Goal: Task Accomplishment & Management: Use online tool/utility

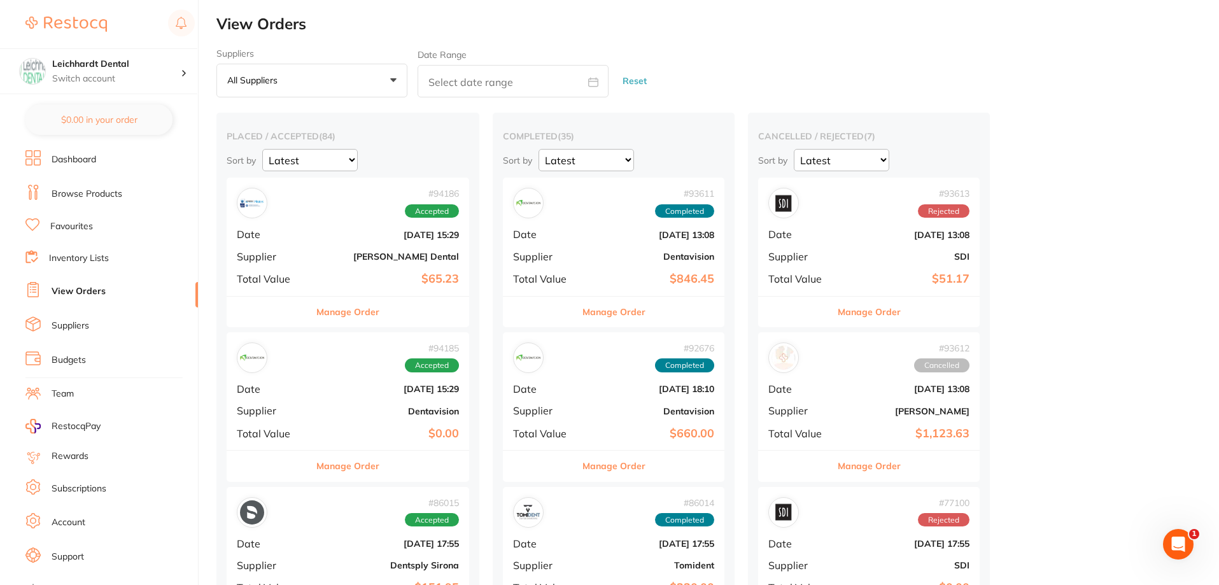
click at [334, 243] on div "# 94186 Accepted Date [DATE] 15:29 Supplier [PERSON_NAME] Dental Total Value $6…" at bounding box center [348, 237] width 243 height 118
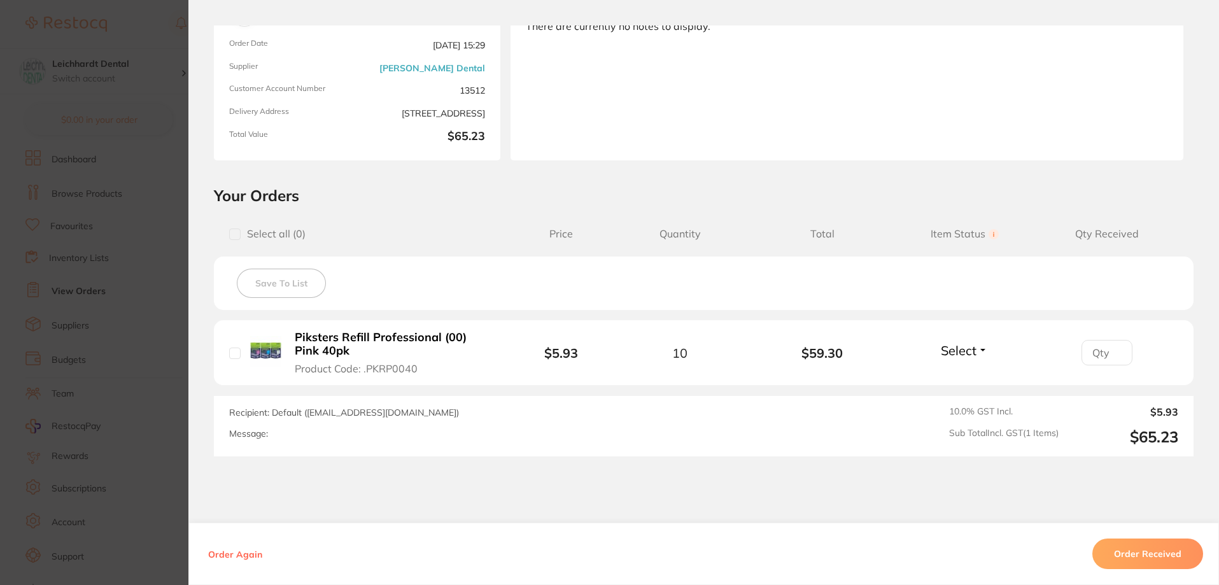
scroll to position [127, 0]
click at [153, 397] on section "Order ID: Restocq- 94186 Order Information Accepted Order Order Date [DATE] 15:…" at bounding box center [609, 292] width 1219 height 585
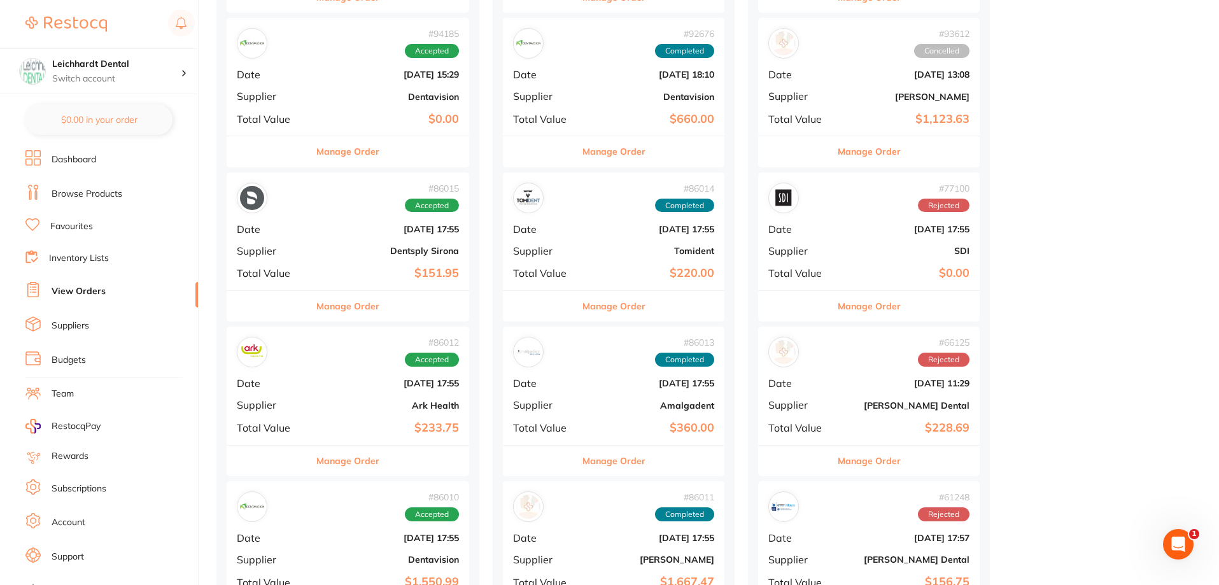
scroll to position [318, 0]
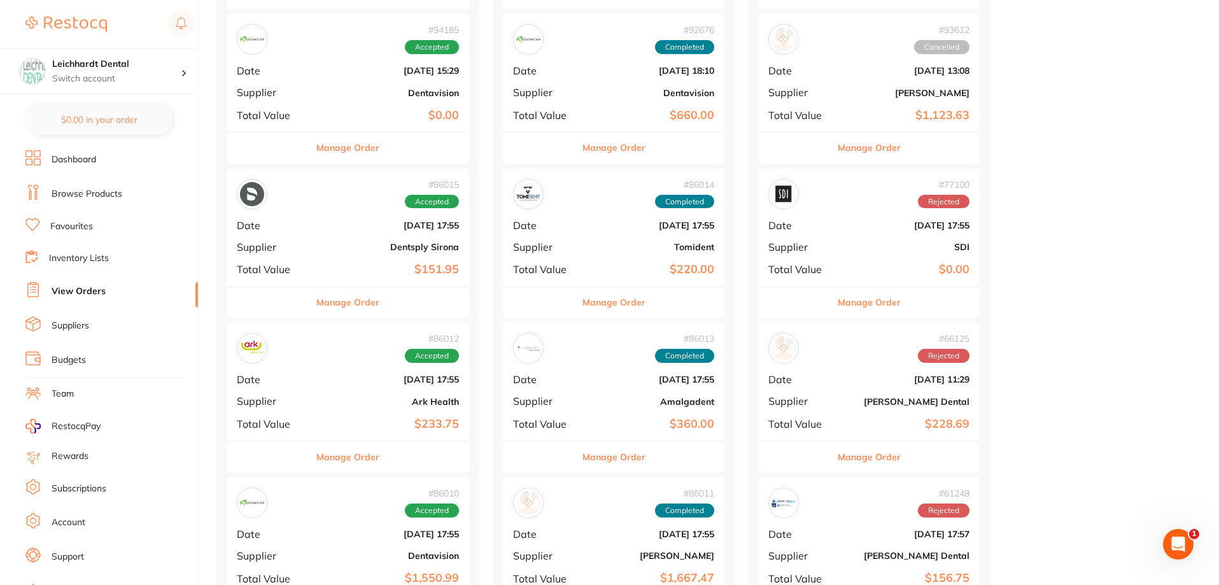
click at [332, 239] on div "# 86015 Accepted Date [DATE] 17:55 Supplier Dentsply Sirona Total Value $151.95" at bounding box center [348, 228] width 243 height 118
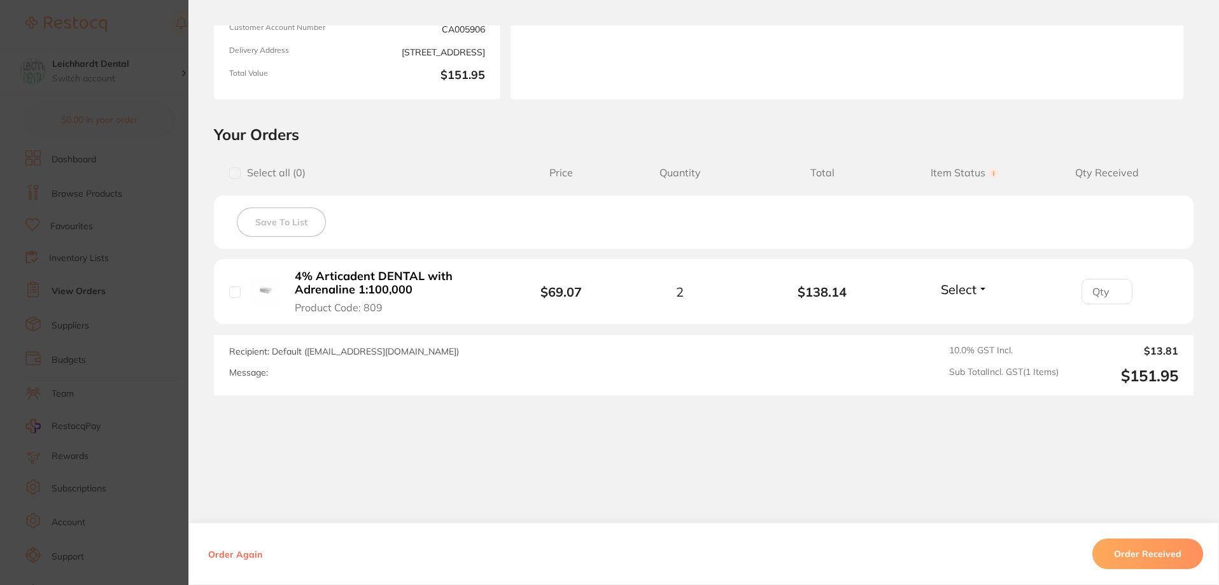
click at [63, 316] on section "Order ID: Restocq- 86015 Order Information Accepted Order Order Date [DATE] 17:…" at bounding box center [609, 292] width 1219 height 585
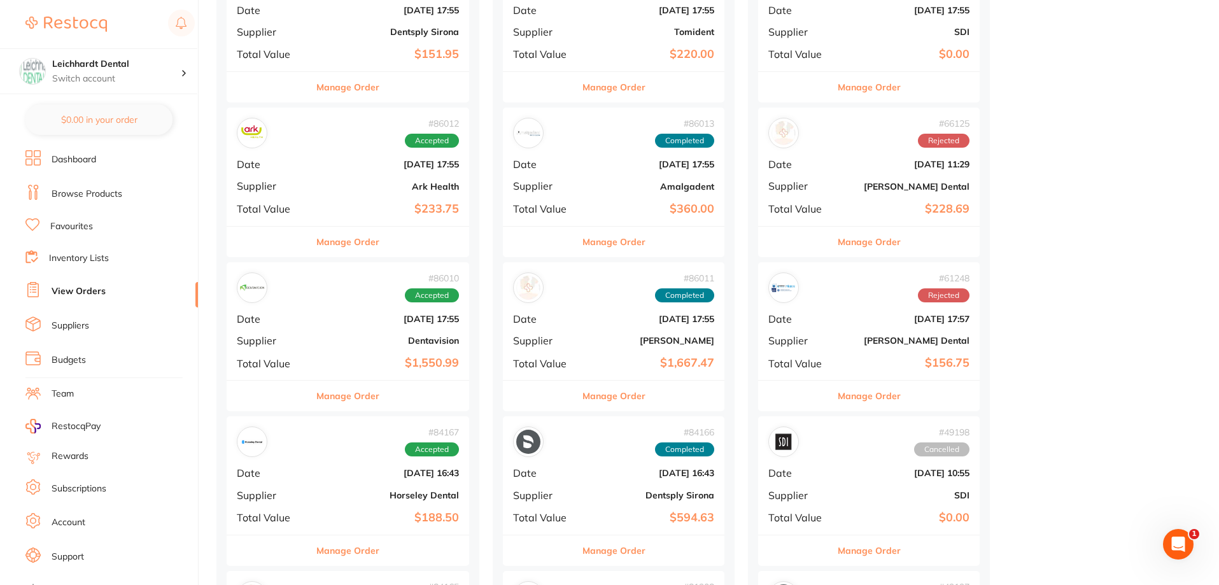
scroll to position [573, 0]
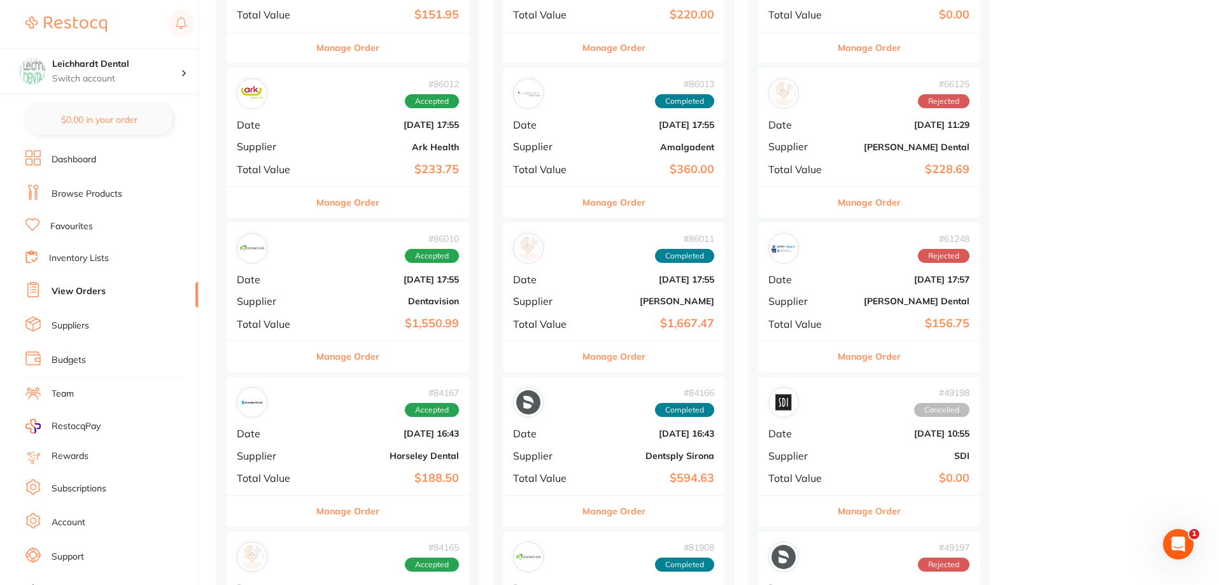
click at [325, 325] on b "$1,550.99" at bounding box center [388, 323] width 141 height 13
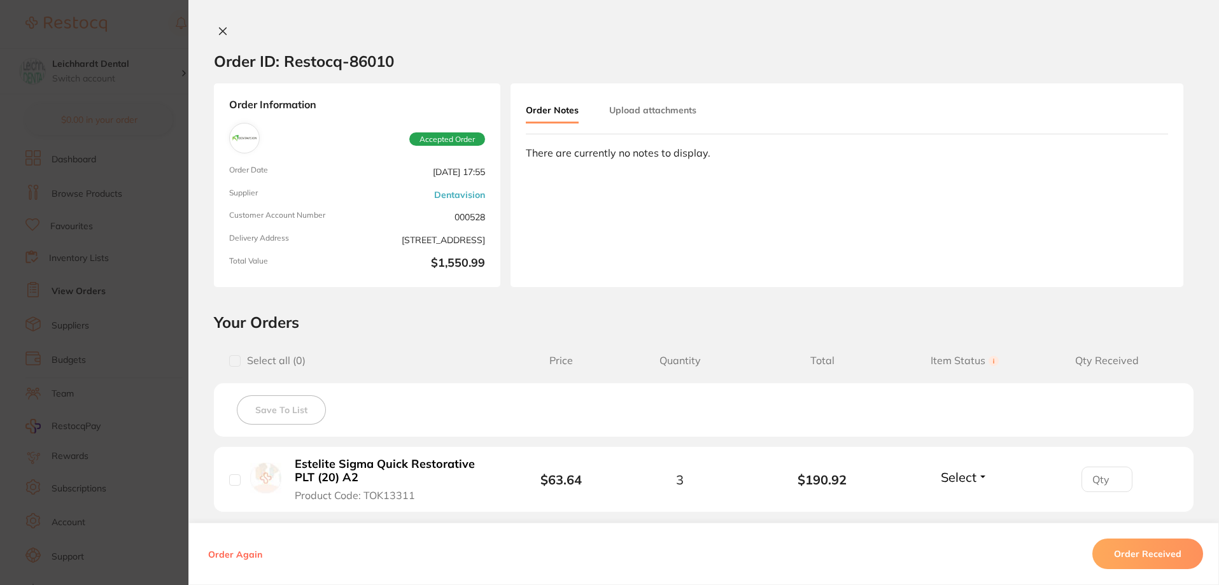
click at [110, 301] on section "Order ID: Restocq- 86010 Order Information Accepted Order Order Date [DATE] 17:…" at bounding box center [609, 292] width 1219 height 585
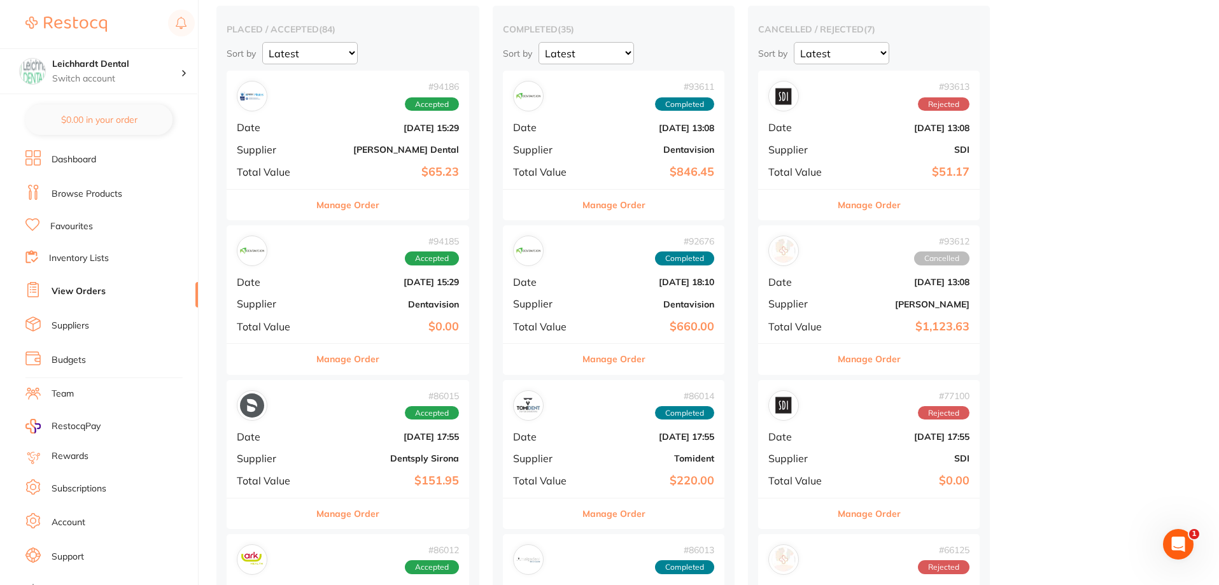
scroll to position [64, 0]
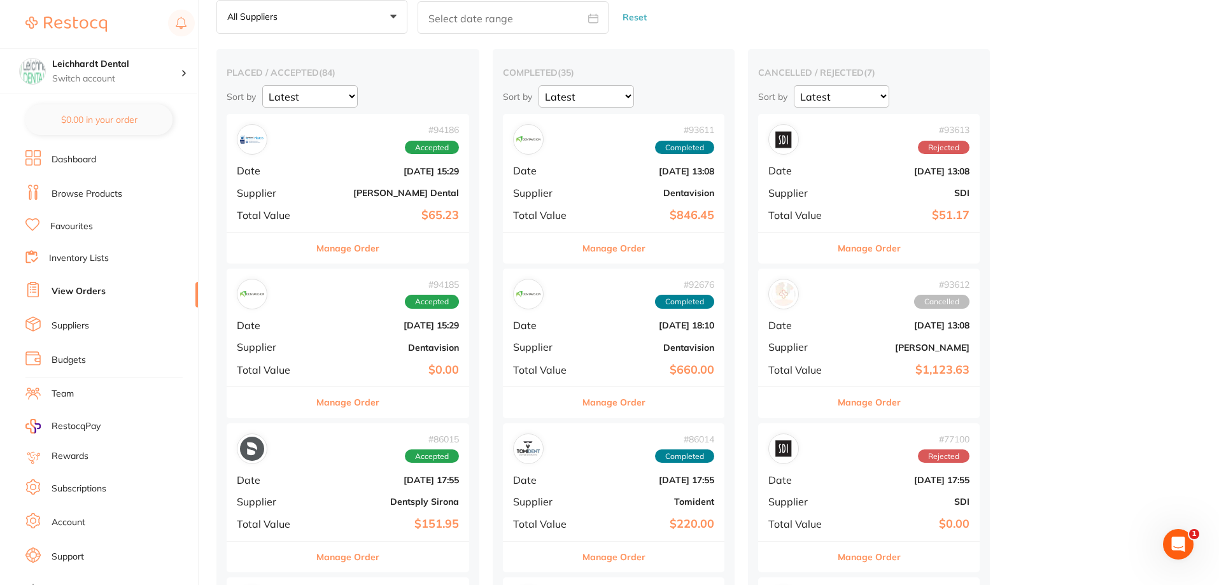
click at [334, 197] on b "[PERSON_NAME] Dental" at bounding box center [388, 193] width 141 height 10
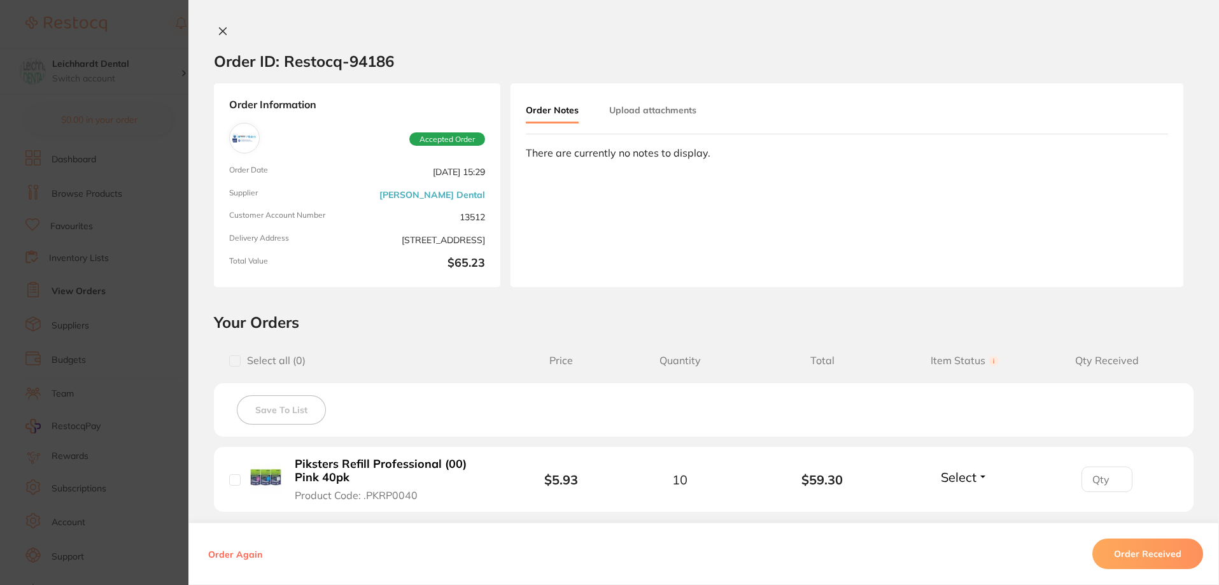
click at [139, 295] on section "Order ID: Restocq- 94186 Order Information Accepted Order Order Date [DATE] 15:…" at bounding box center [609, 292] width 1219 height 585
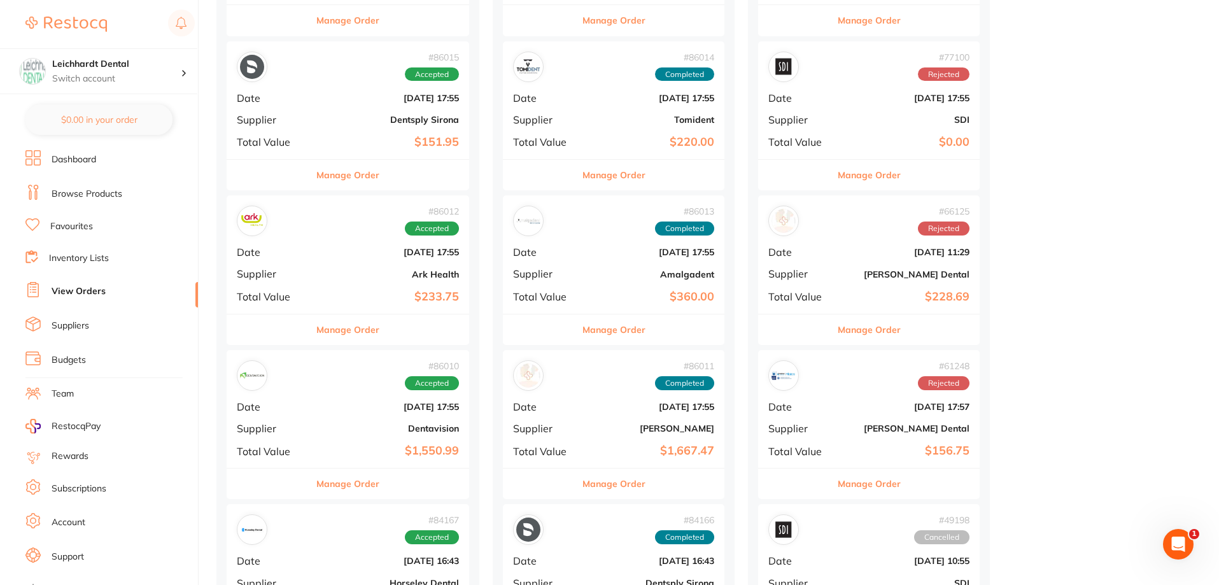
scroll to position [892, 0]
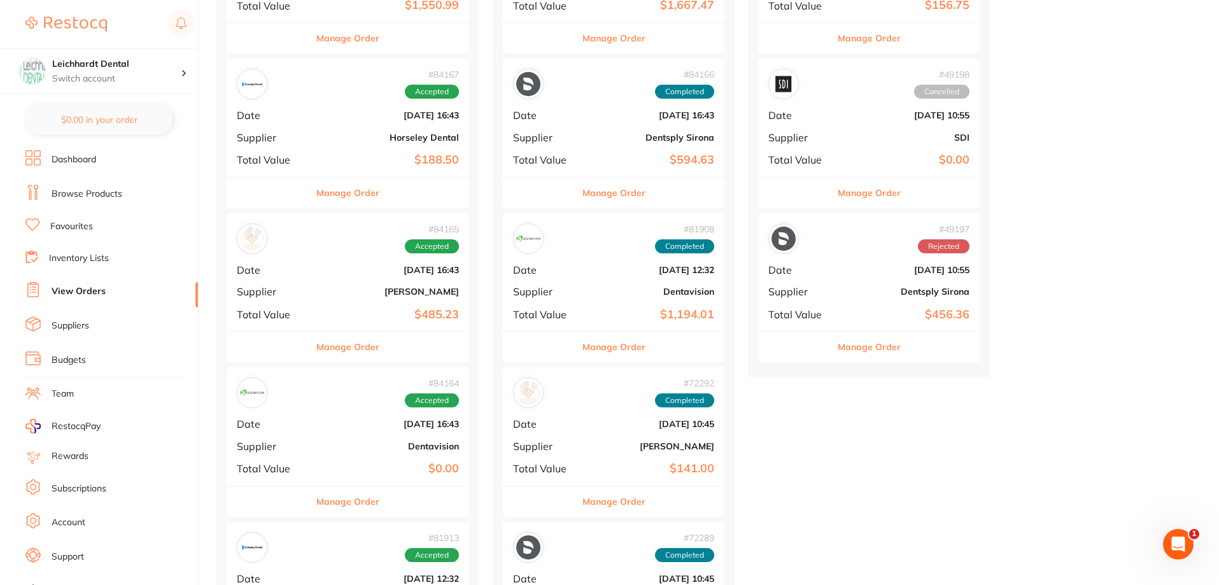
click at [350, 283] on div "# 84165 Accepted Date [DATE] 16:43 Supplier [PERSON_NAME] Total Value $485.23" at bounding box center [348, 272] width 243 height 118
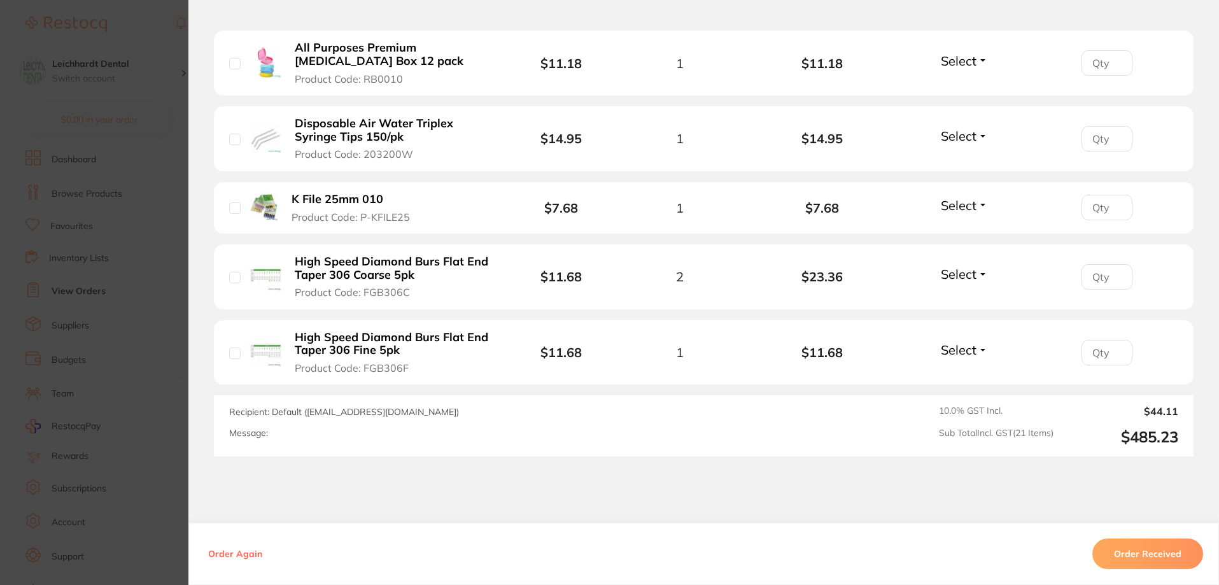
scroll to position [1676, 0]
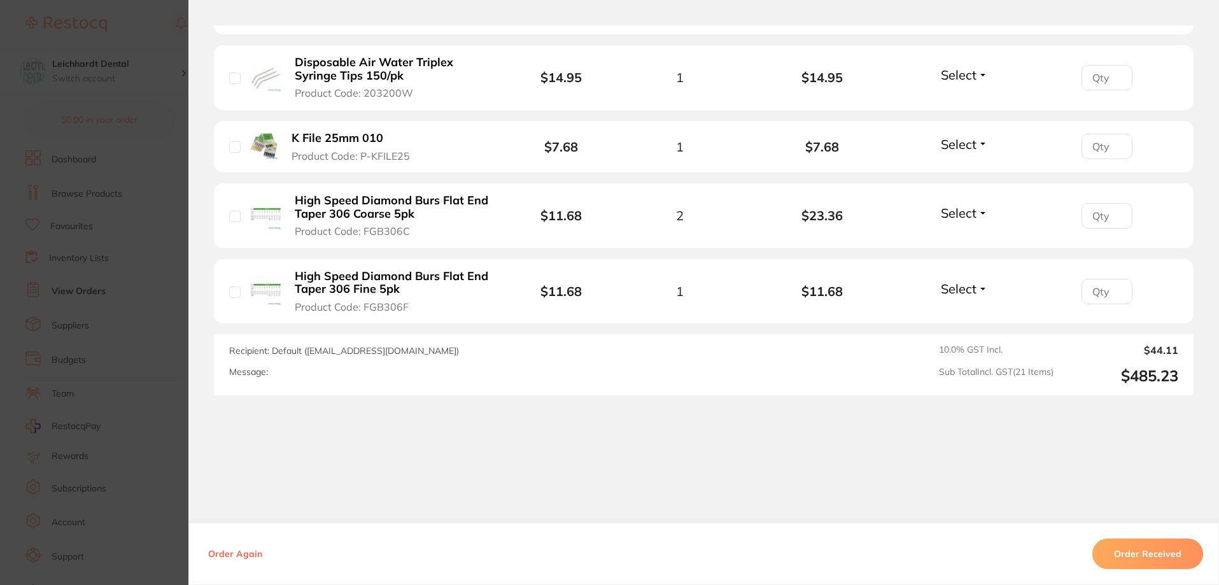
click at [162, 341] on section "Order ID: Restocq- 84165 Order Information Accepted Order Date [DATE] 16:43 Sup…" at bounding box center [609, 292] width 1219 height 585
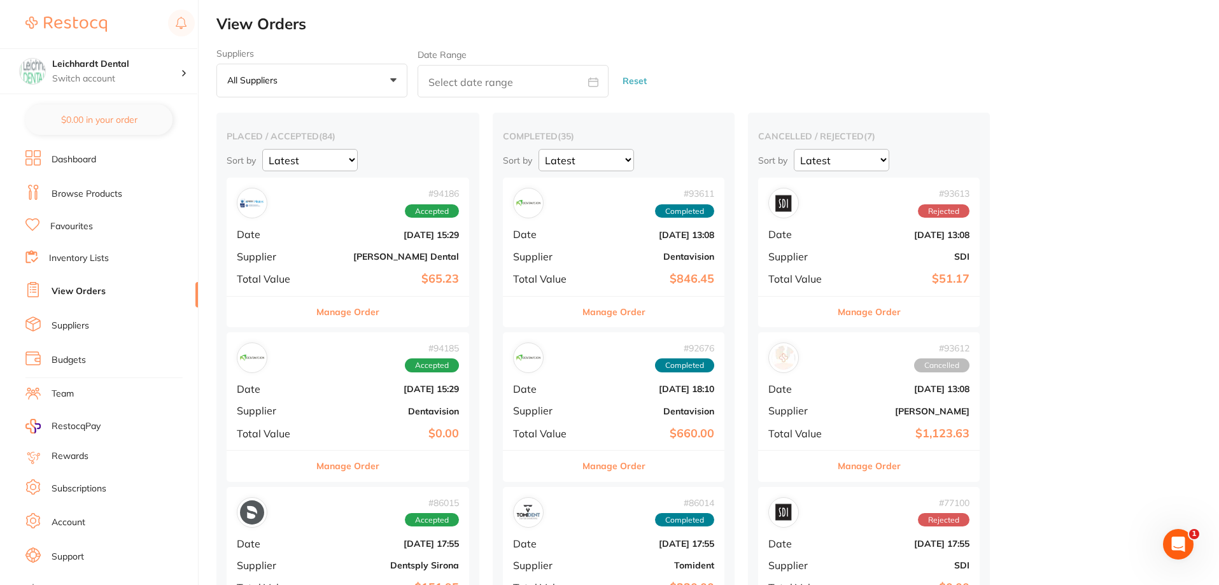
click at [73, 195] on link "Browse Products" at bounding box center [87, 194] width 71 height 13
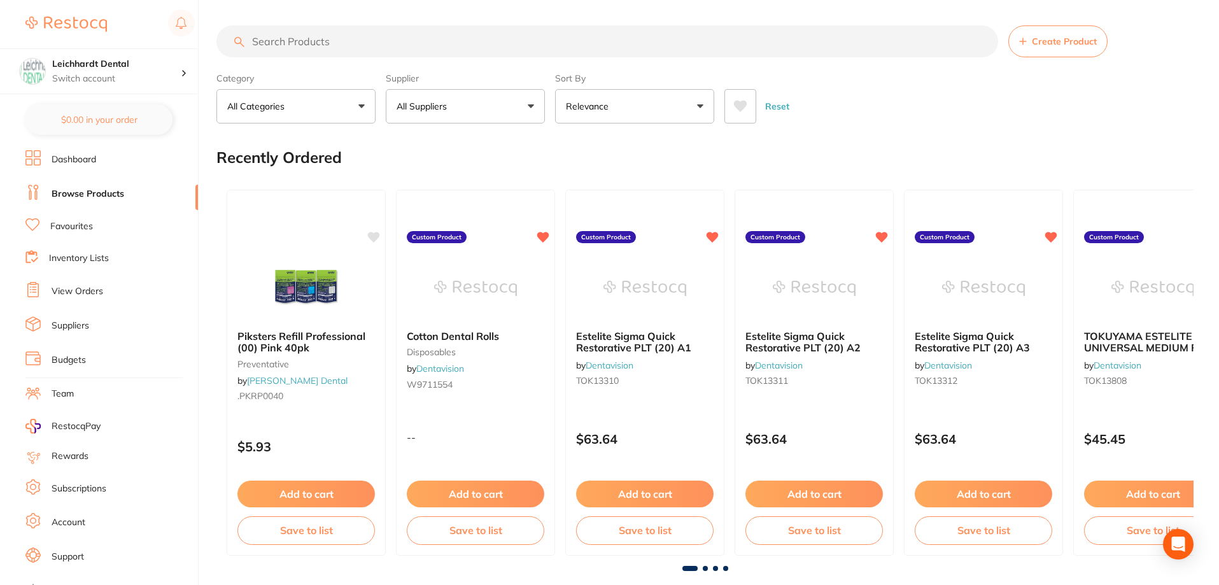
click at [320, 42] on input "search" at bounding box center [608, 41] width 782 height 32
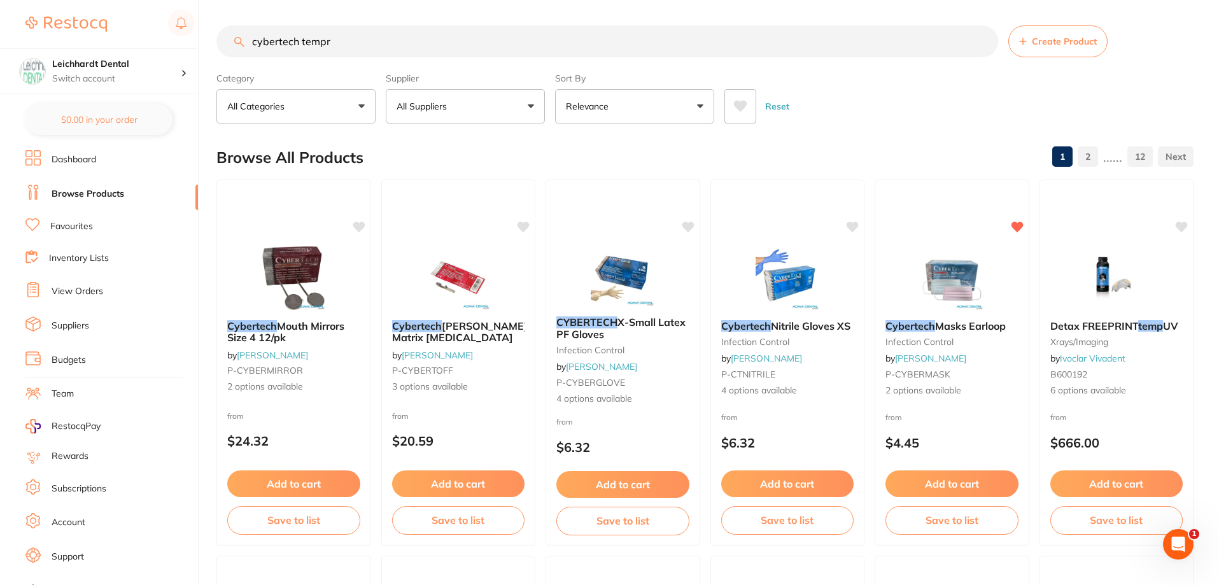
type input "cybertech tempro"
